Goal: Find specific page/section: Find specific page/section

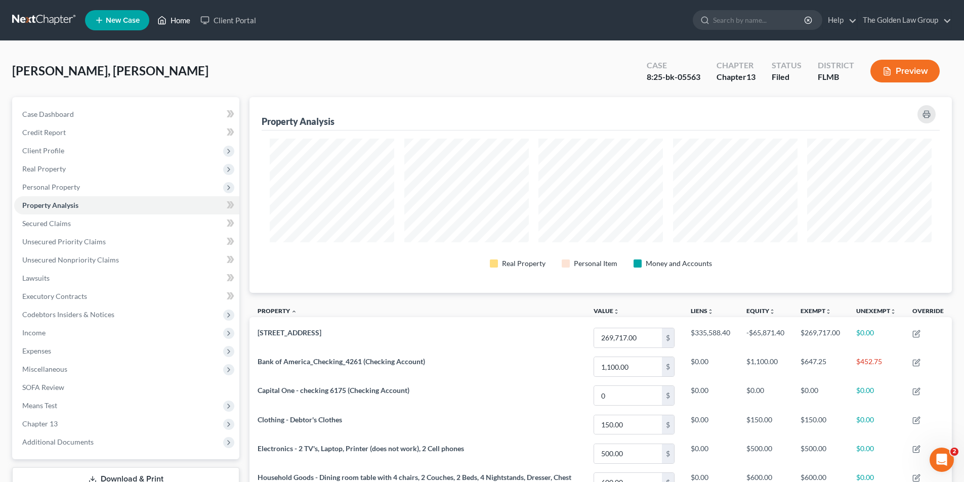
click at [180, 19] on link "Home" at bounding box center [173, 20] width 43 height 18
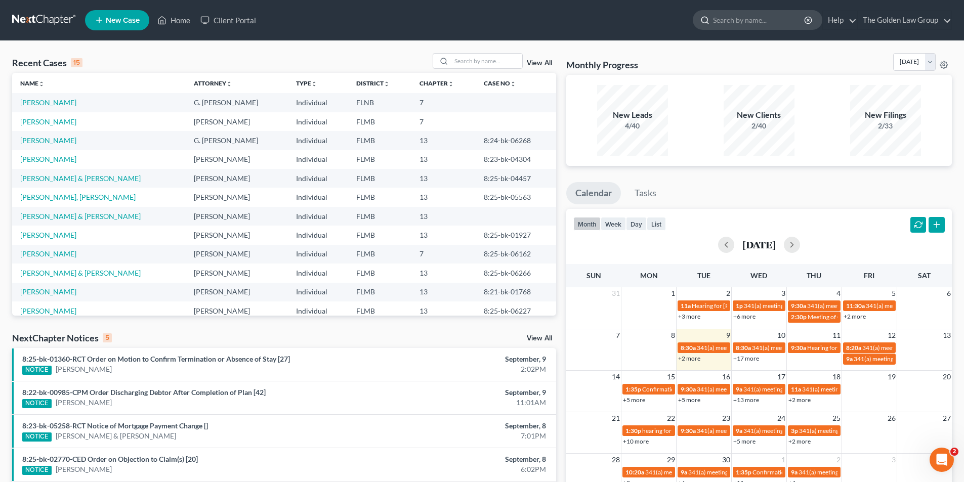
click at [761, 17] on input "search" at bounding box center [759, 20] width 93 height 19
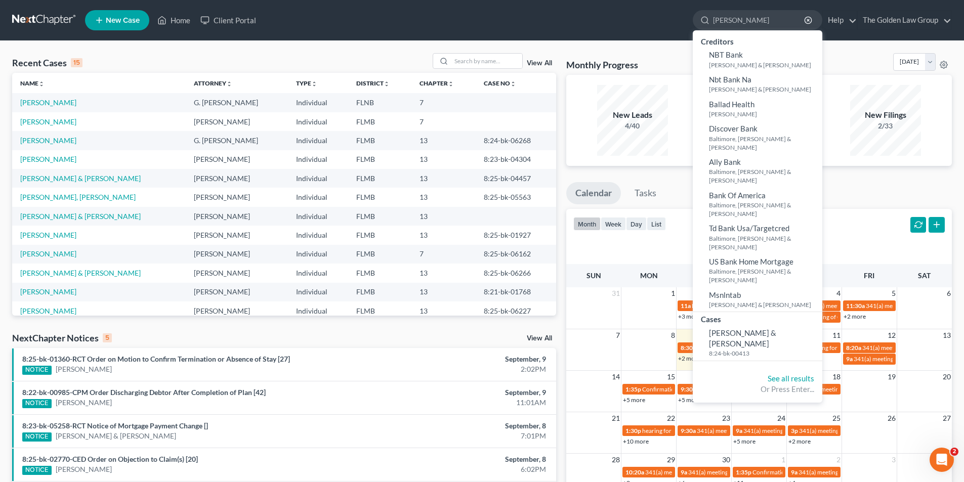
type input "[PERSON_NAME]"
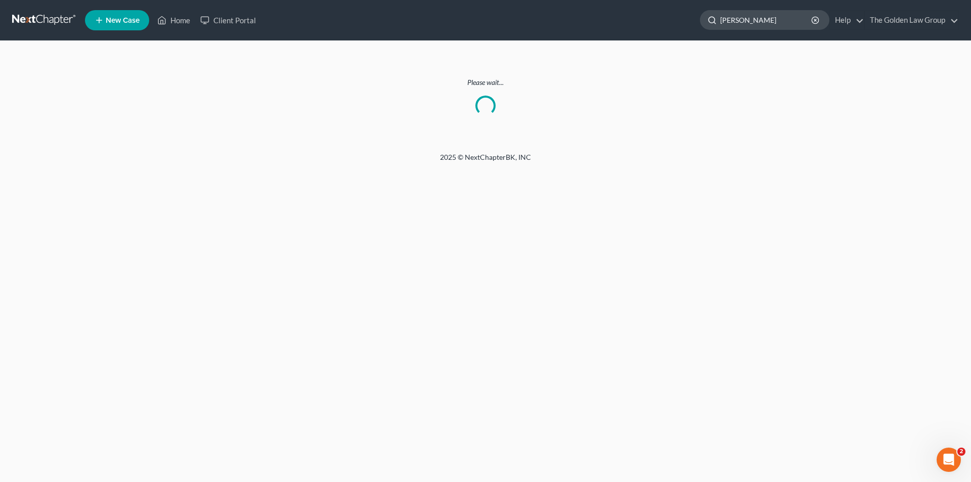
click at [773, 20] on input "[PERSON_NAME]" at bounding box center [766, 20] width 93 height 19
type input "B"
click at [185, 18] on link "Home" at bounding box center [173, 20] width 43 height 18
